Goal: Task Accomplishment & Management: Manage account settings

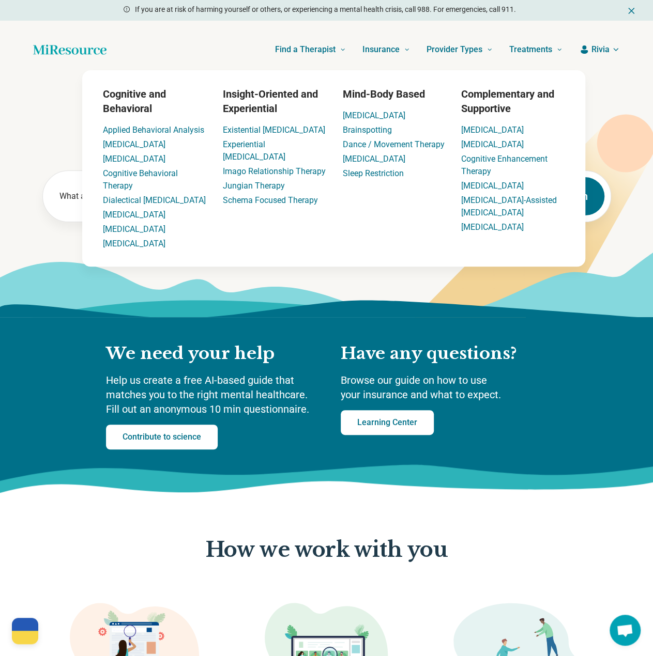
click at [596, 50] on span "Rivia" at bounding box center [600, 49] width 18 height 12
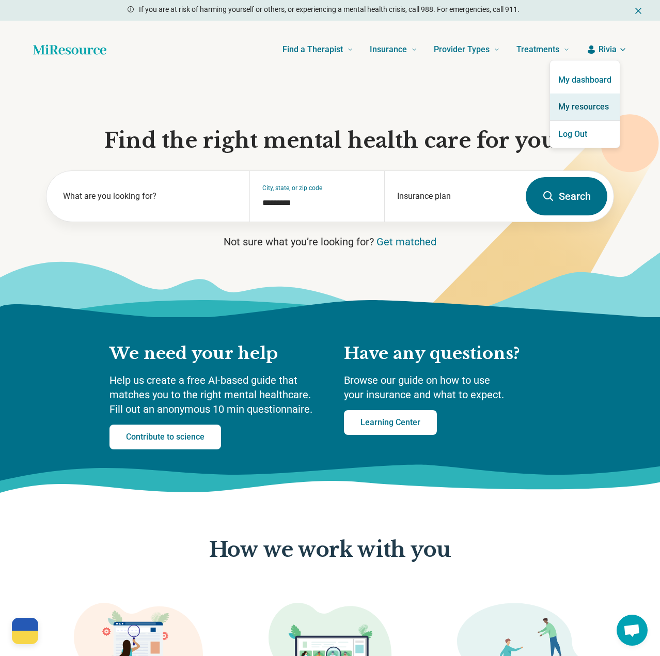
click at [582, 108] on link "My resources" at bounding box center [585, 107] width 70 height 27
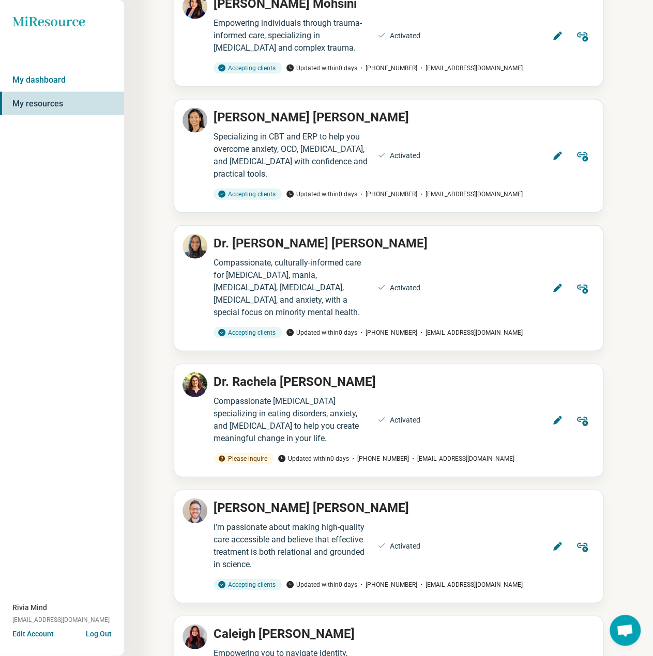
scroll to position [9676, 0]
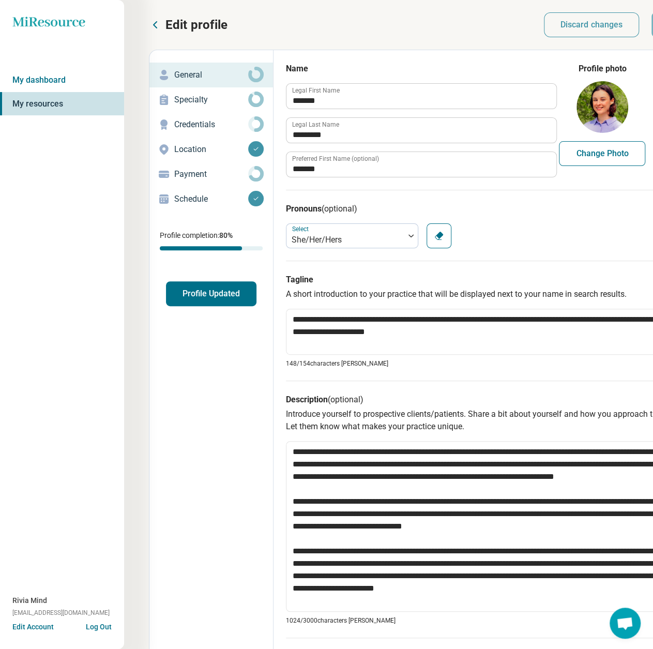
click at [196, 179] on p "Payment" at bounding box center [211, 174] width 74 height 12
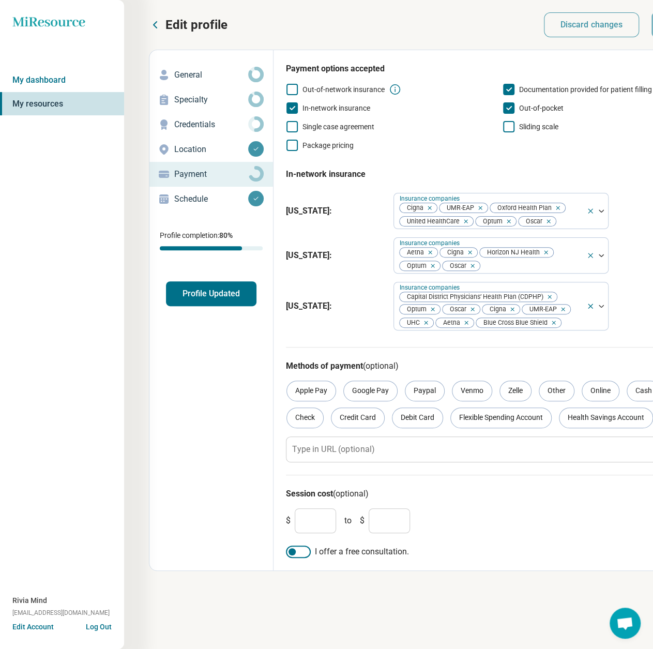
drag, startPoint x: 584, startPoint y: 319, endPoint x: 575, endPoint y: 333, distance: 16.9
click at [584, 319] on div "Capital District Physicians’ Health Plan (CDPHP) Optum Oscar Cigna UMR-EAP UHC …" at bounding box center [490, 306] width 192 height 48
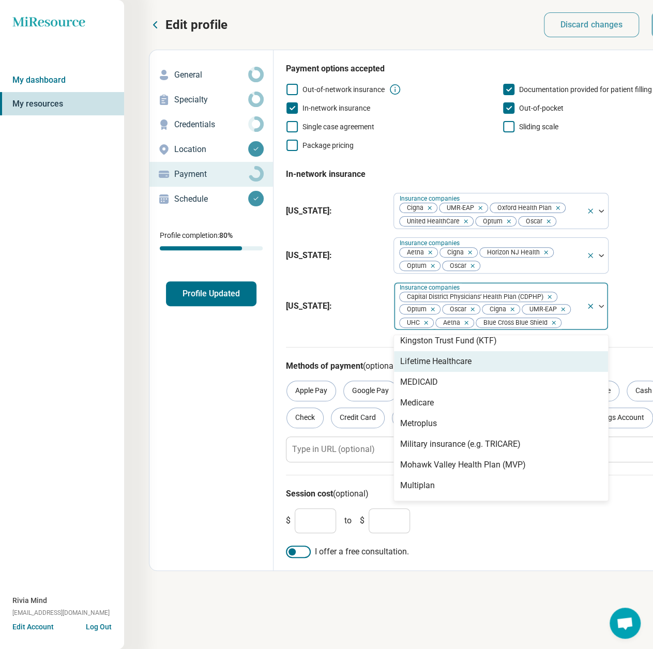
scroll to position [413, 0]
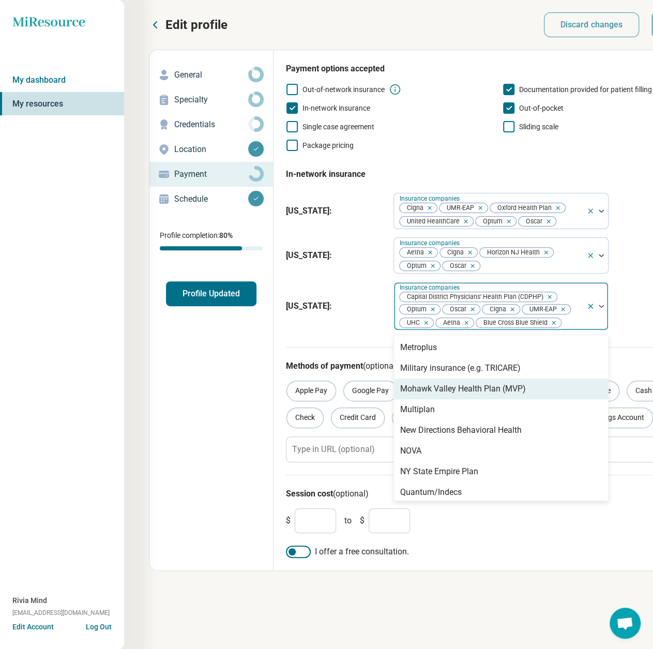
click at [513, 388] on div "Mohawk Valley Health Plan (MVP)" at bounding box center [463, 388] width 126 height 12
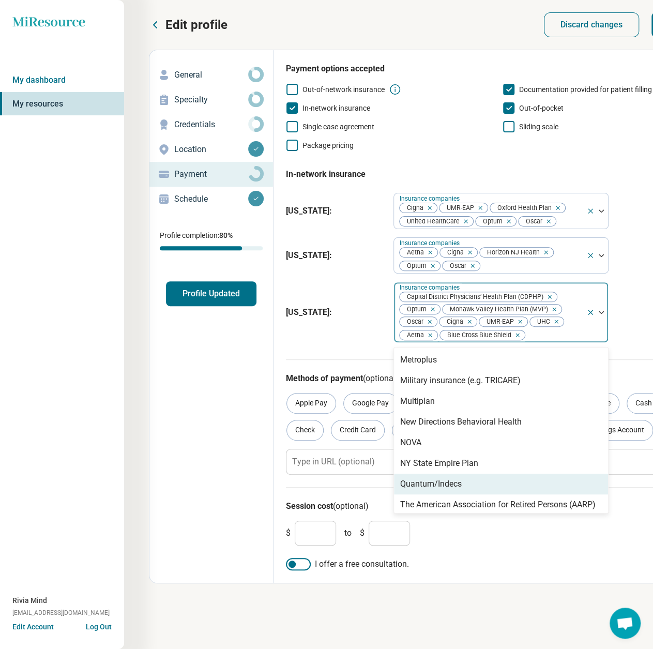
click at [504, 605] on div "Edit profile Discard changes Save Edit profile General Specialty Credentials Lo…" at bounding box center [430, 324] width 562 height 649
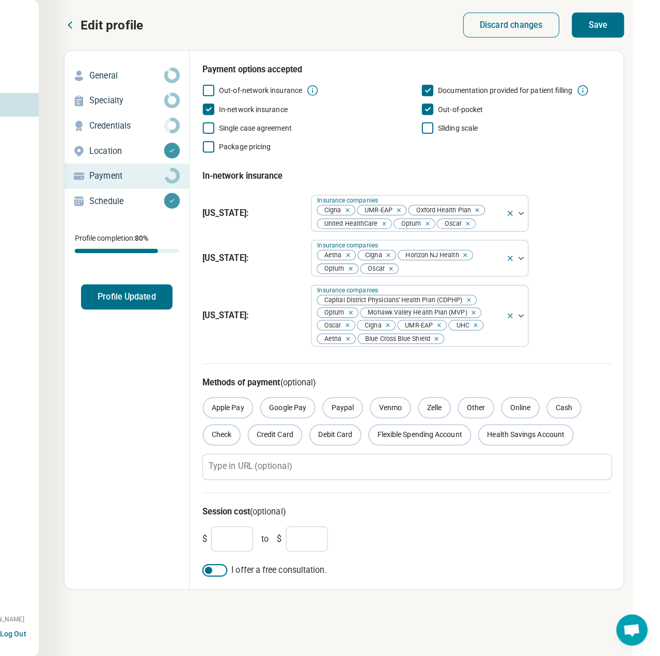
scroll to position [0, 108]
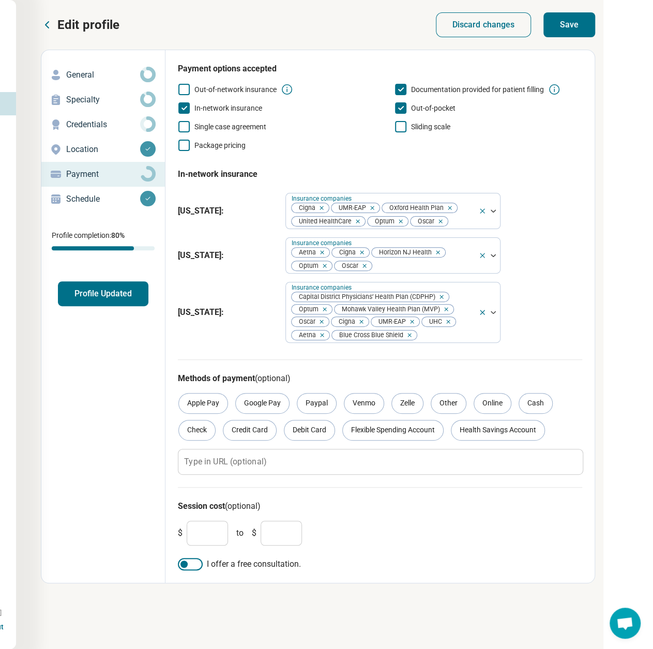
click at [567, 41] on div "Edit profile Discard changes Save Edit profile General Specialty Credentials Lo…" at bounding box center [318, 297] width 554 height 570
click at [567, 32] on button "Save" at bounding box center [569, 24] width 52 height 25
click at [116, 285] on button "Profile Updated" at bounding box center [103, 293] width 90 height 25
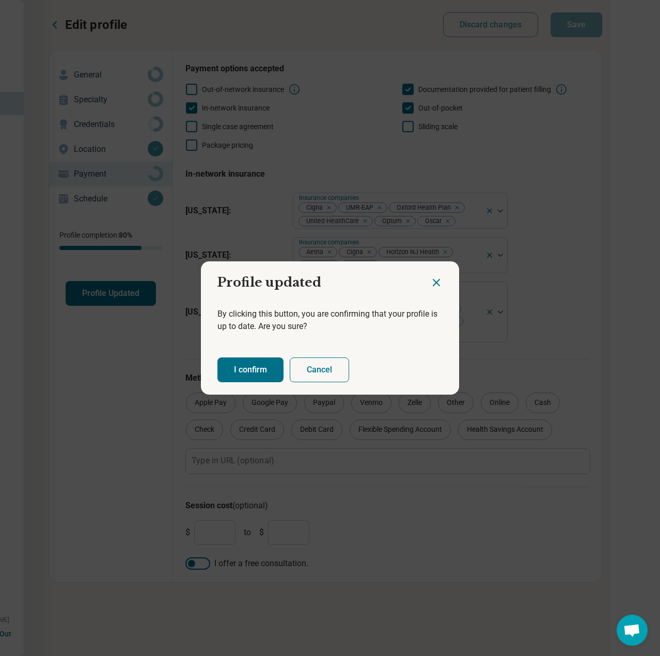
click at [243, 362] on button "I confirm" at bounding box center [251, 370] width 66 height 25
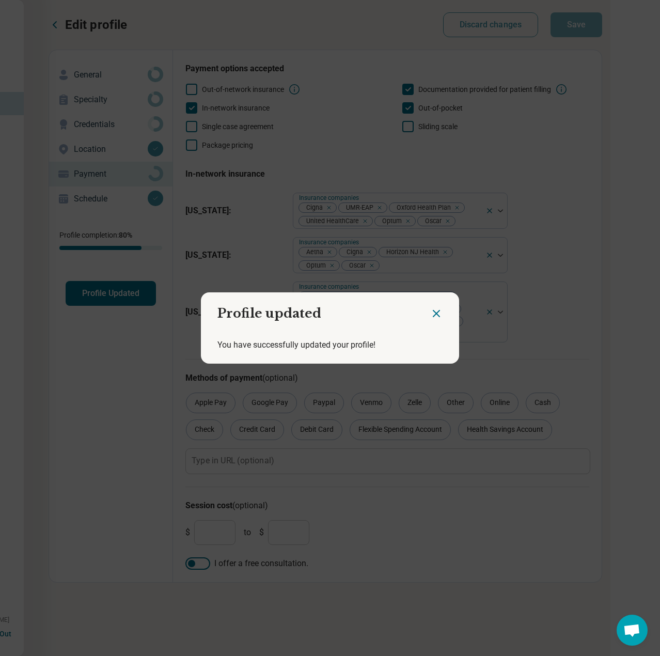
click at [435, 312] on icon "Close dialog" at bounding box center [437, 314] width 6 height 6
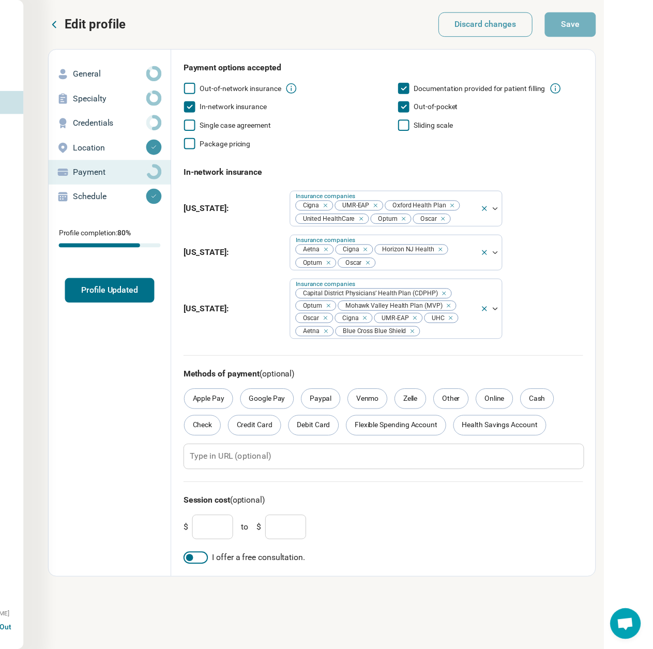
scroll to position [0, 100]
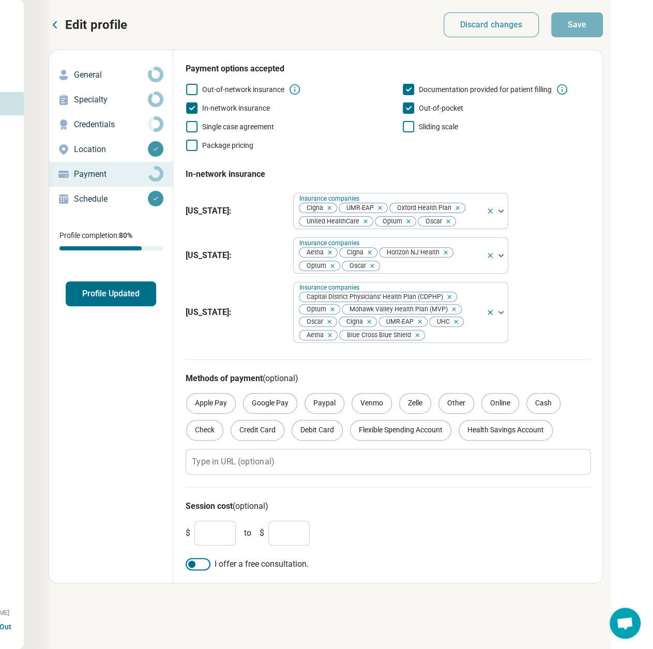
click at [53, 24] on icon at bounding box center [54, 25] width 3 height 6
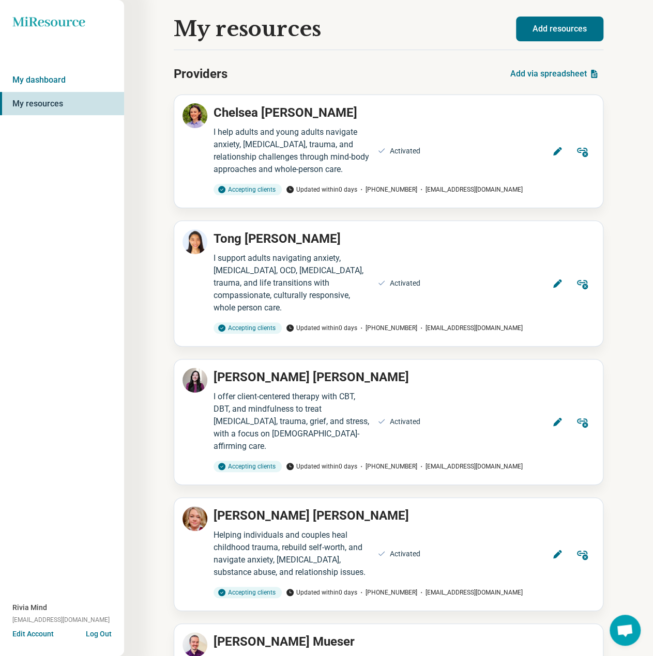
scroll to position [9928, 0]
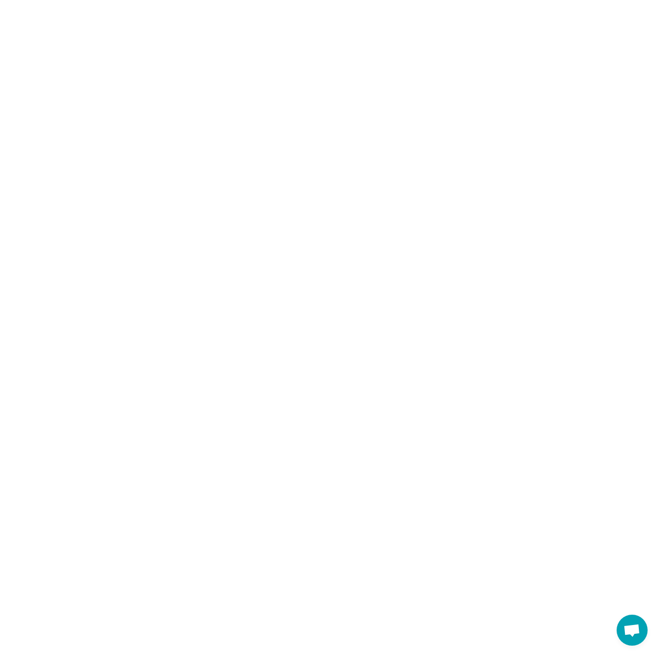
type textarea "*"
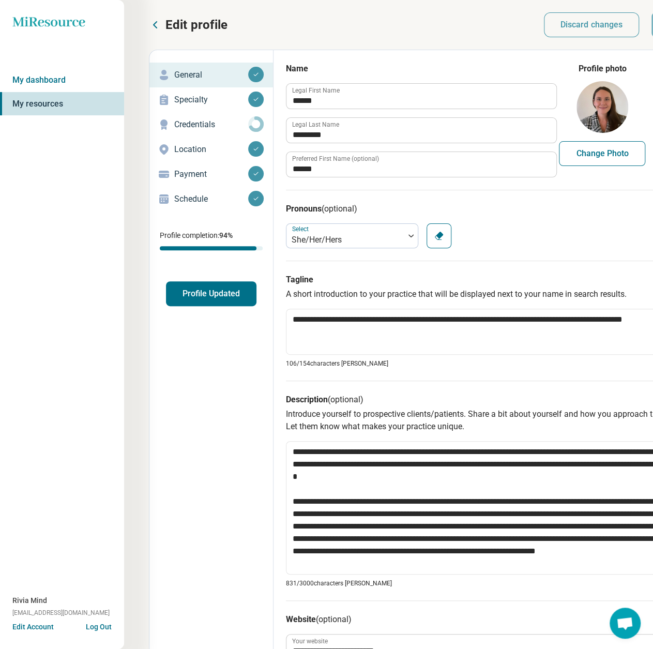
click at [194, 199] on p "Schedule" at bounding box center [211, 199] width 74 height 12
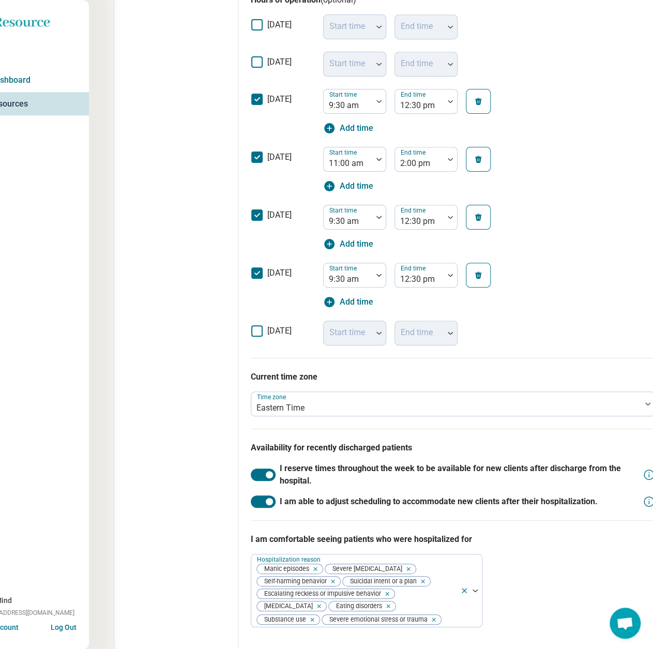
scroll to position [382, 37]
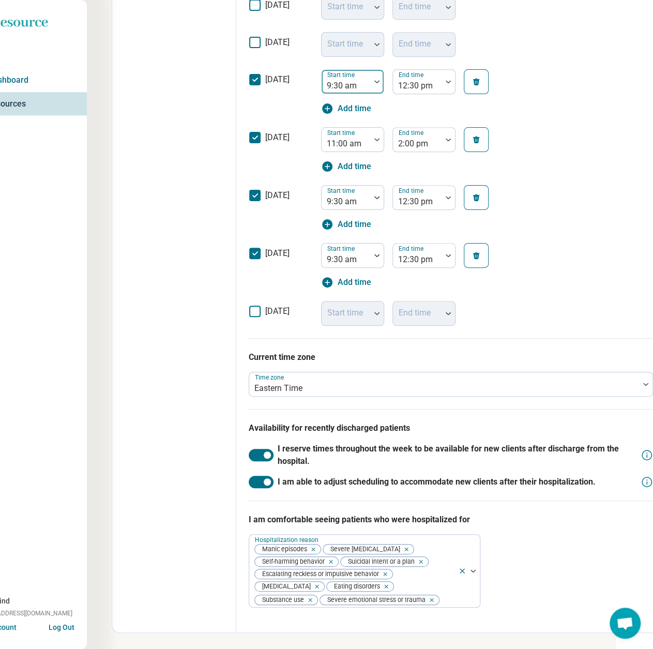
click at [342, 80] on div at bounding box center [346, 86] width 40 height 14
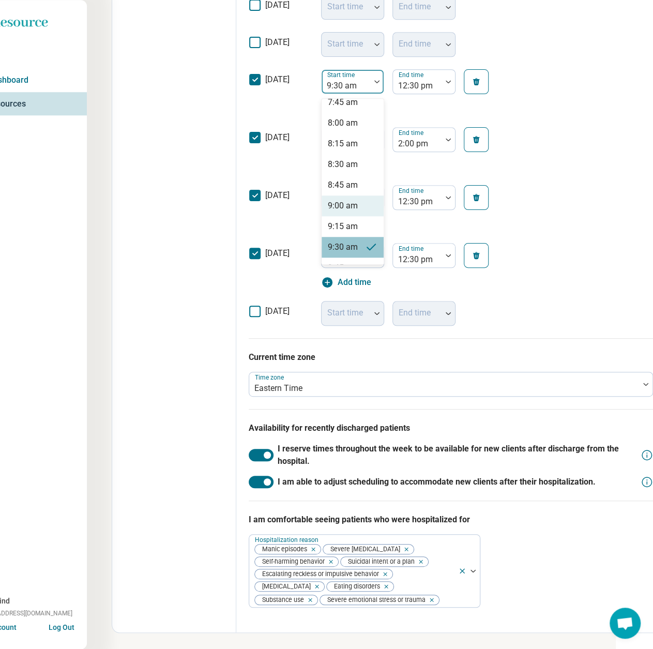
click at [357, 208] on div "9:00 am" at bounding box center [352, 205] width 62 height 21
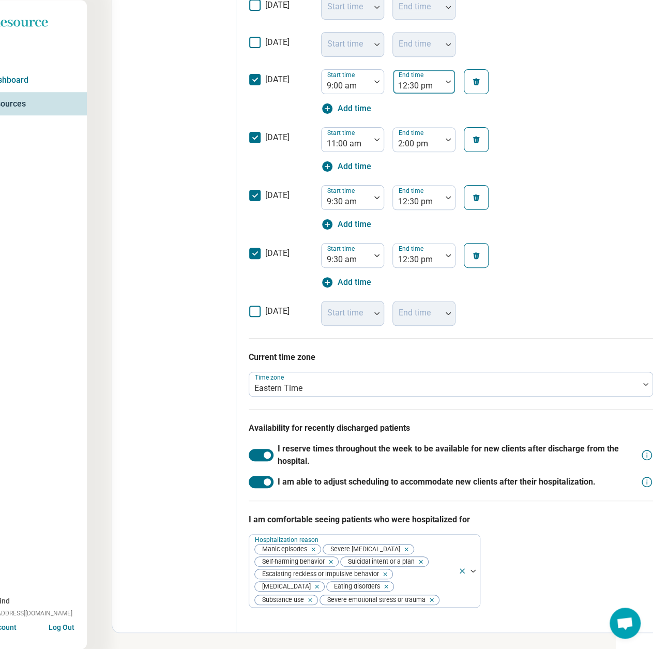
click at [434, 81] on div at bounding box center [417, 86] width 40 height 14
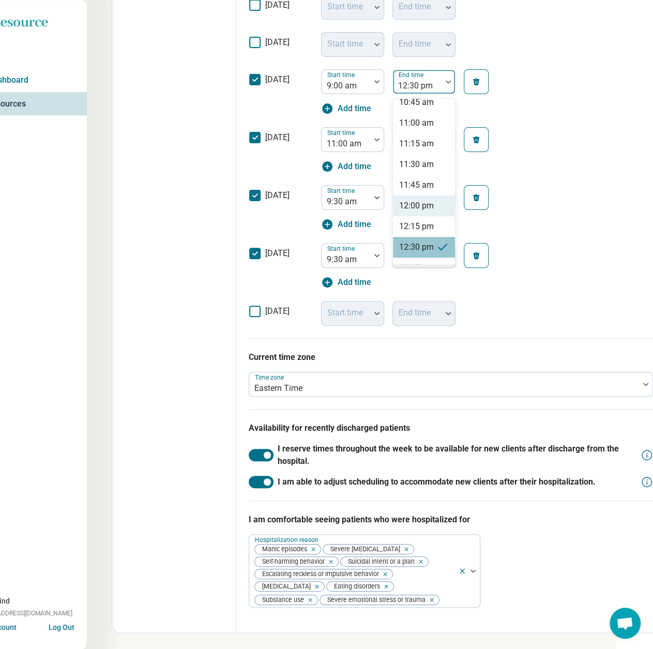
click at [423, 203] on div "12:00 pm" at bounding box center [416, 205] width 35 height 12
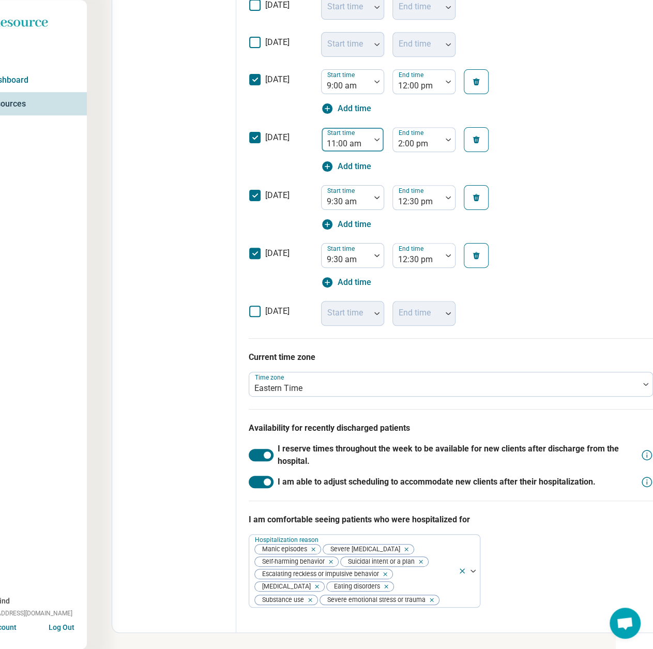
click at [348, 143] on div at bounding box center [346, 143] width 40 height 14
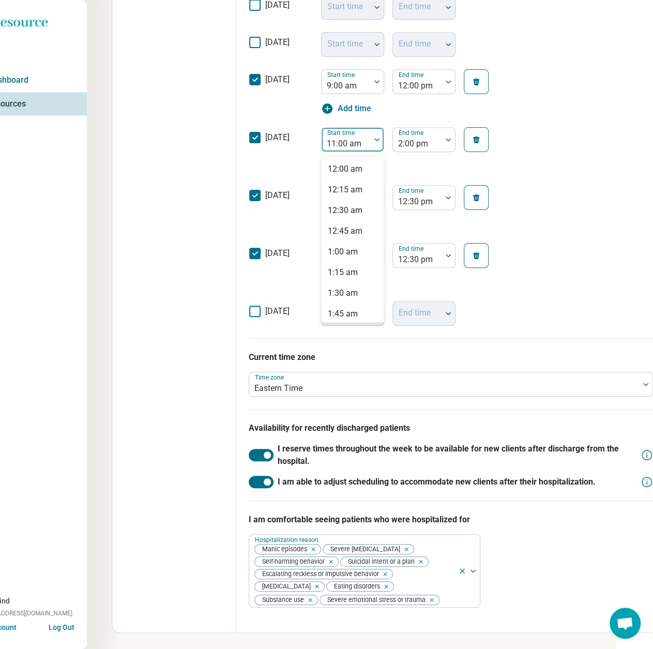
scroll to position [774, 0]
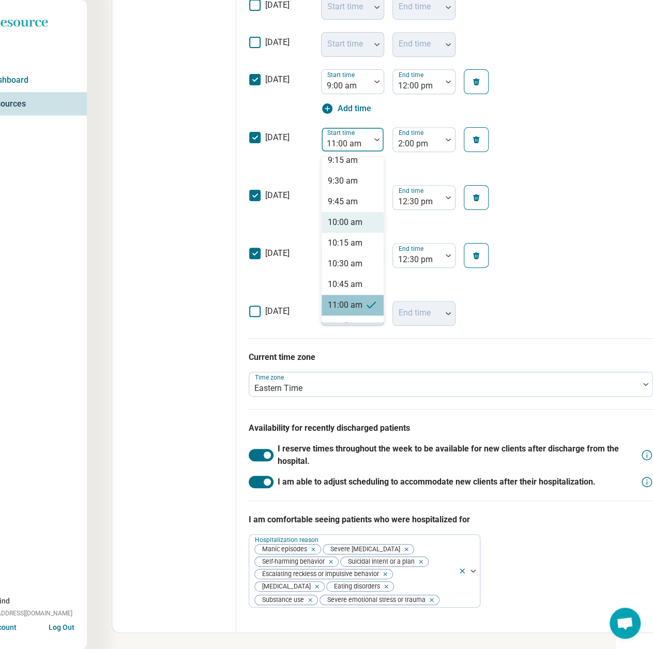
click at [356, 226] on div "10:00 am" at bounding box center [345, 222] width 35 height 12
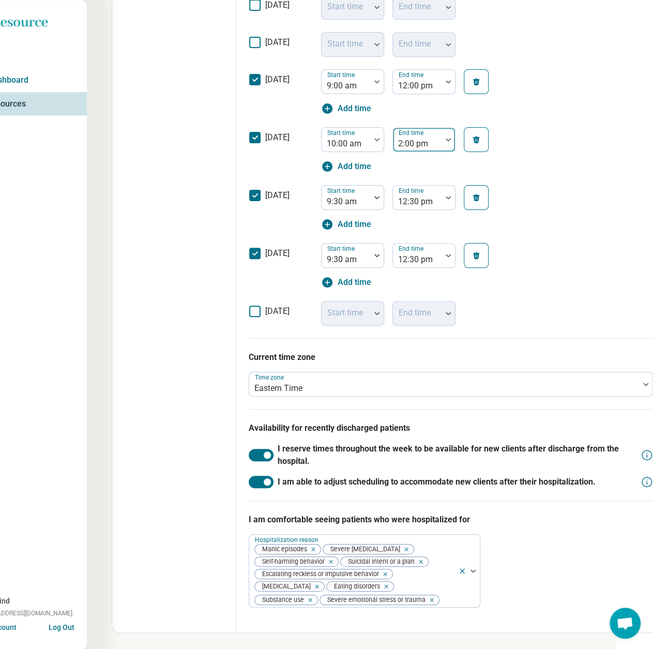
click at [415, 149] on div at bounding box center [417, 143] width 40 height 14
click at [419, 221] on div "1:00 pm" at bounding box center [414, 222] width 30 height 12
click at [346, 204] on div at bounding box center [346, 201] width 40 height 14
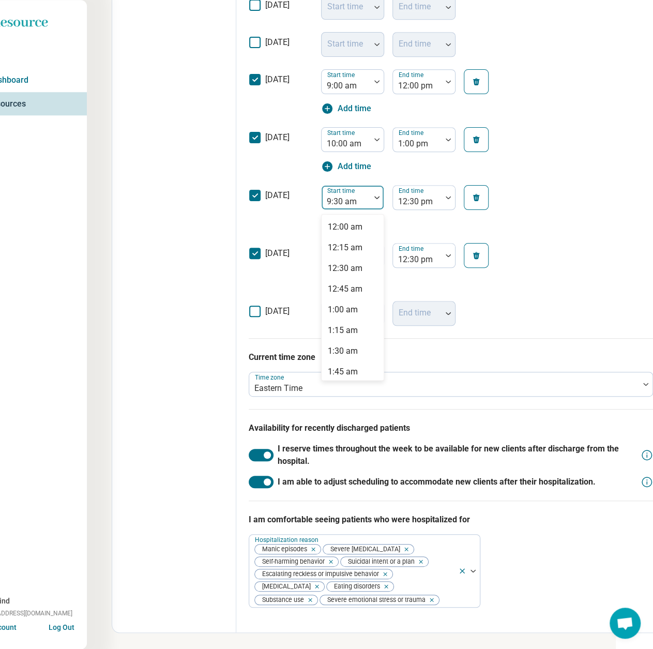
scroll to position [650, 0]
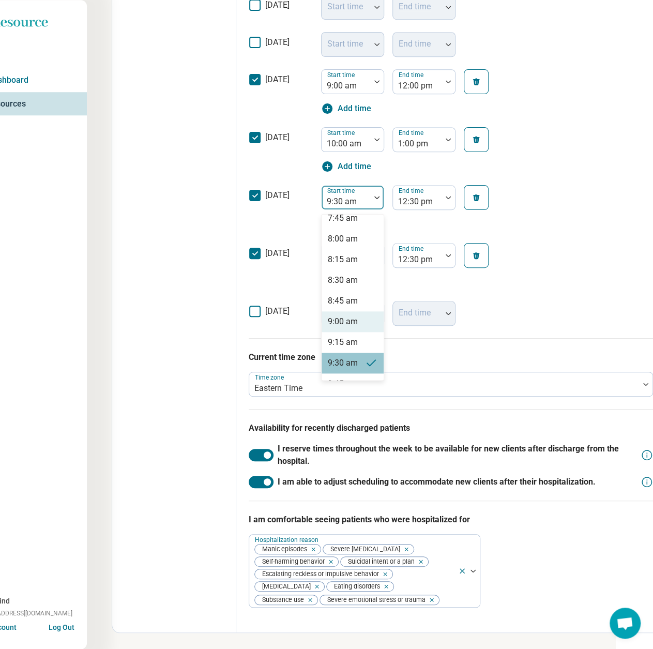
drag, startPoint x: 331, startPoint y: 326, endPoint x: 333, endPoint y: 318, distance: 8.5
click at [331, 326] on div "9:00 am" at bounding box center [343, 321] width 30 height 12
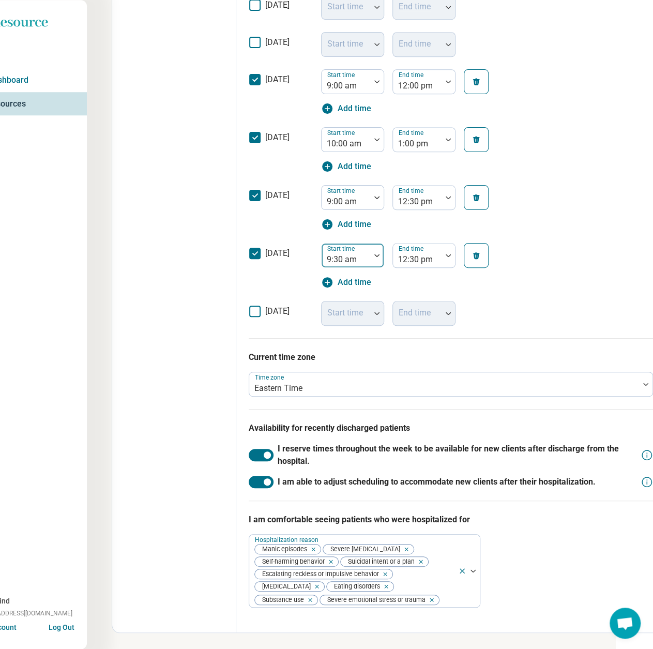
click at [341, 256] on div at bounding box center [346, 259] width 40 height 14
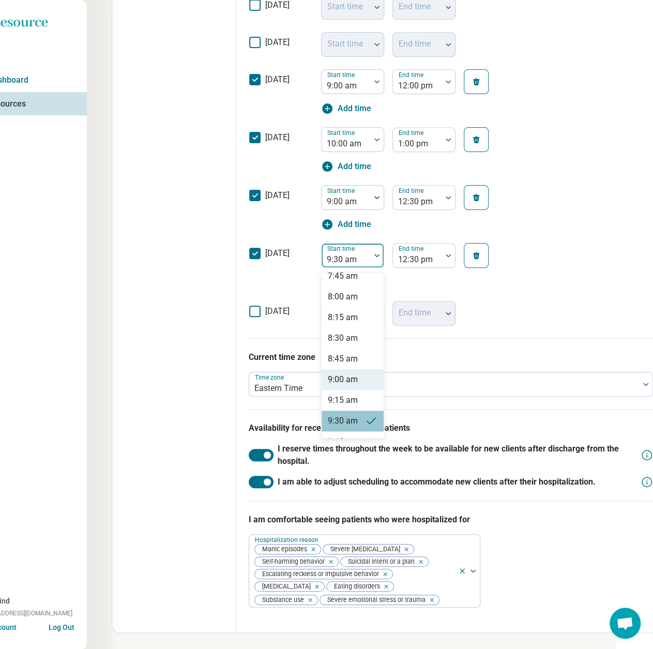
click at [343, 375] on div "9:00 am" at bounding box center [343, 379] width 30 height 12
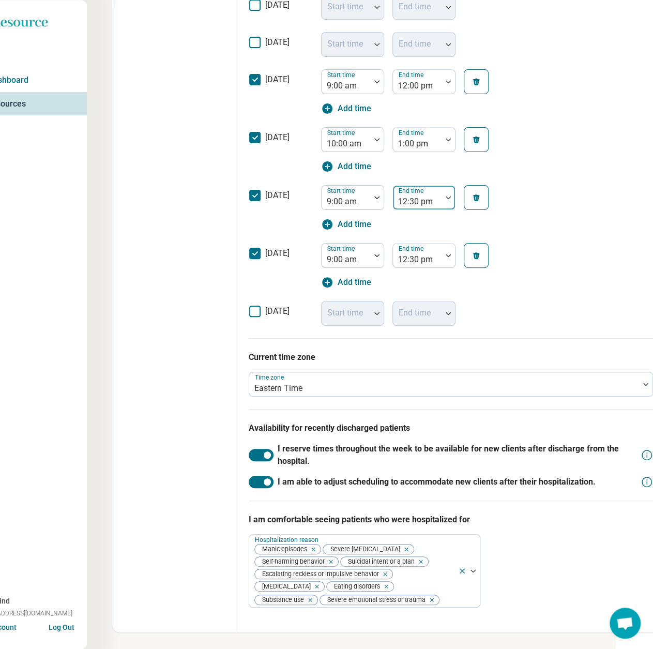
click at [406, 199] on div at bounding box center [417, 201] width 40 height 14
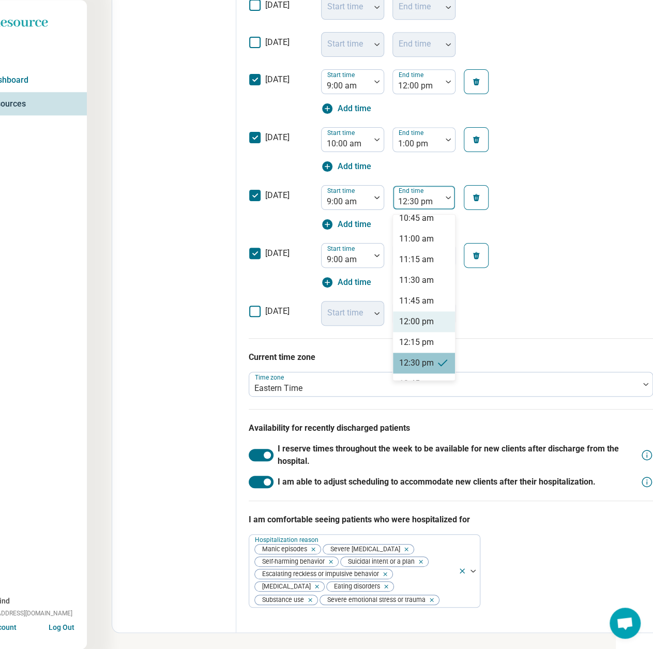
click at [418, 325] on div "12:00 pm" at bounding box center [416, 321] width 35 height 12
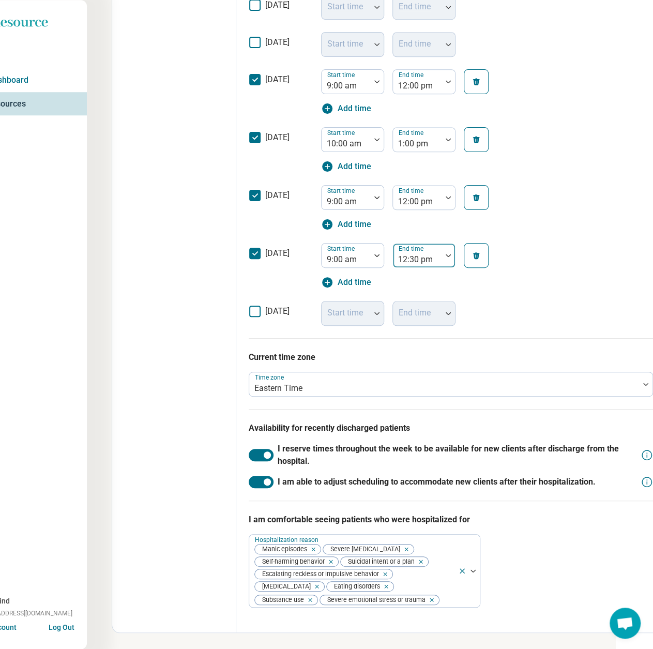
click at [424, 259] on div at bounding box center [417, 259] width 40 height 14
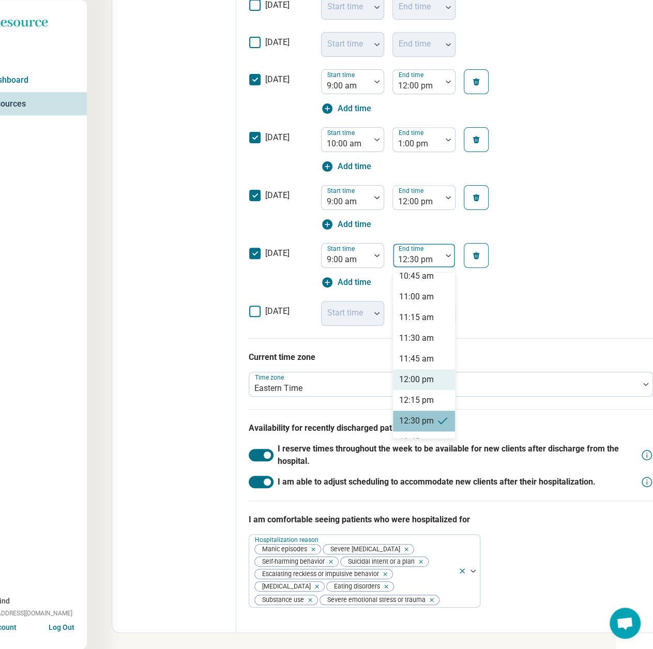
click at [408, 379] on div "12:00 pm" at bounding box center [416, 379] width 35 height 12
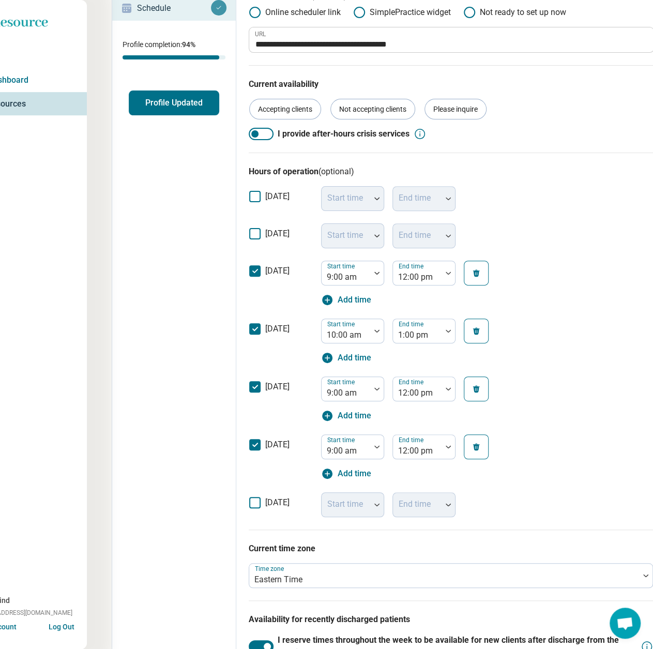
scroll to position [0, 37]
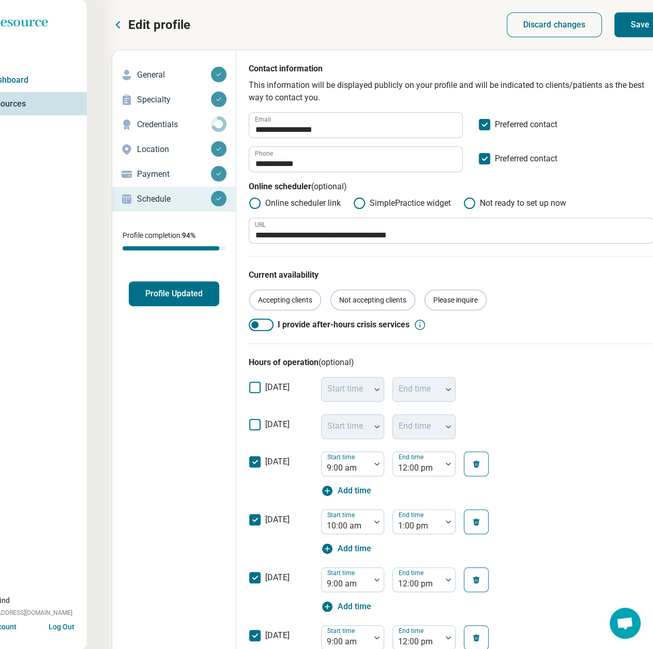
drag, startPoint x: 629, startPoint y: 30, endPoint x: 498, endPoint y: 32, distance: 130.7
click at [629, 30] on button "Save" at bounding box center [640, 24] width 52 height 25
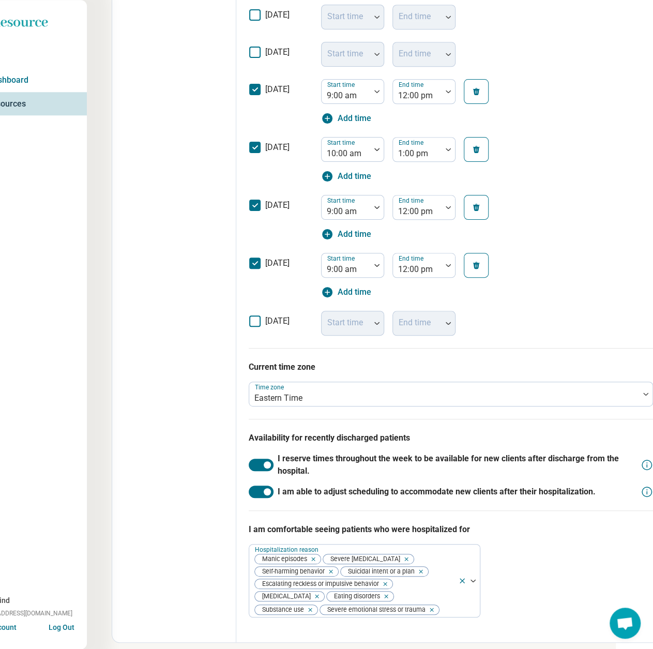
scroll to position [124, 37]
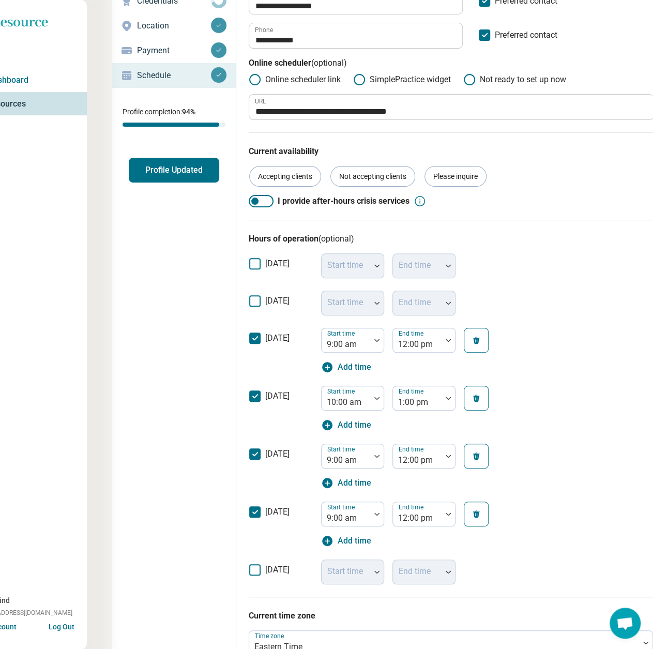
click at [180, 155] on div "General Specialty Credentials Location Payment Schedule Profile completion: 94 …" at bounding box center [174, 60] width 124 height 243
click at [187, 181] on button "Profile Updated" at bounding box center [174, 170] width 90 height 25
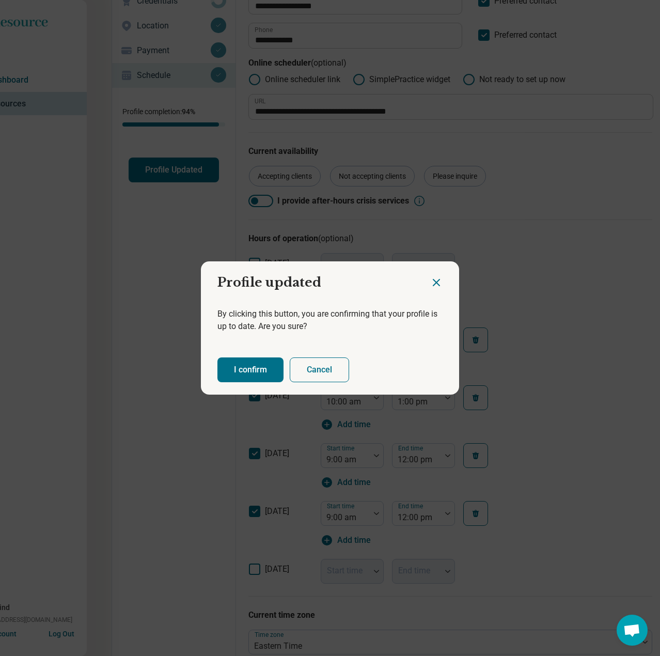
click at [255, 369] on button "I confirm" at bounding box center [251, 370] width 66 height 25
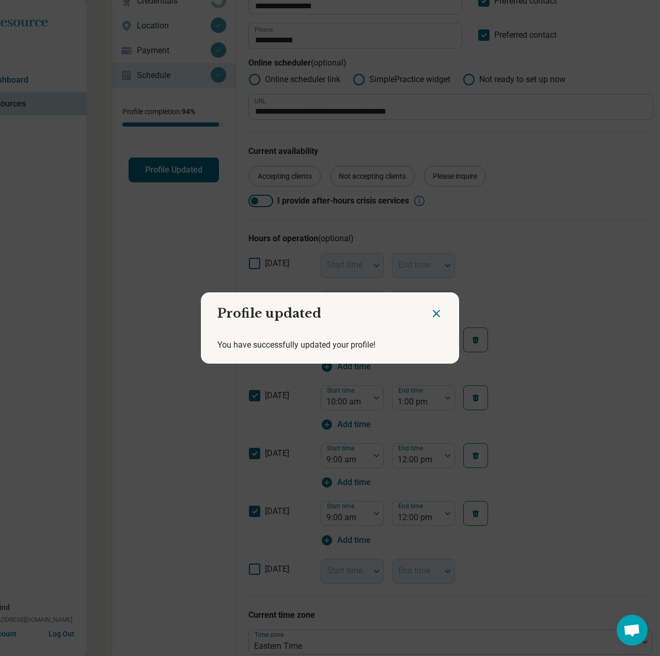
click at [436, 316] on icon "Close dialog" at bounding box center [437, 314] width 6 height 6
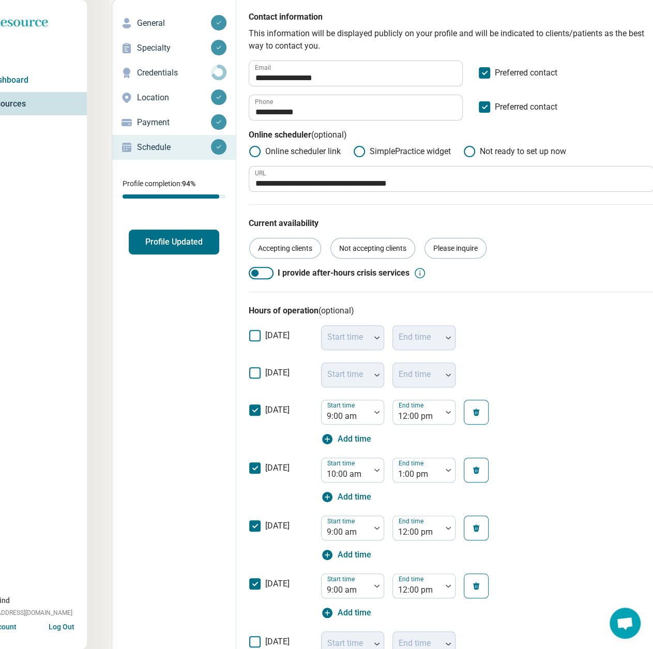
scroll to position [0, 37]
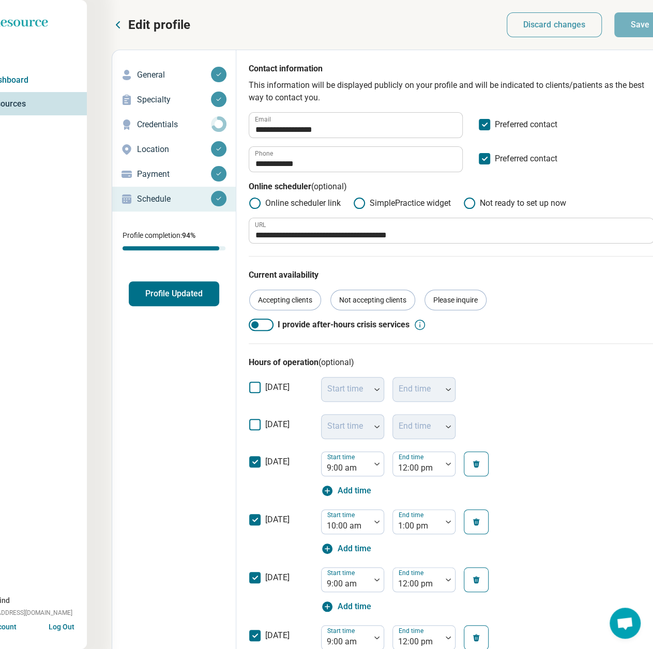
drag, startPoint x: 118, startPoint y: 28, endPoint x: 120, endPoint y: 24, distance: 5.3
click at [118, 28] on icon at bounding box center [118, 25] width 12 height 12
